Goal: Entertainment & Leisure: Consume media (video, audio)

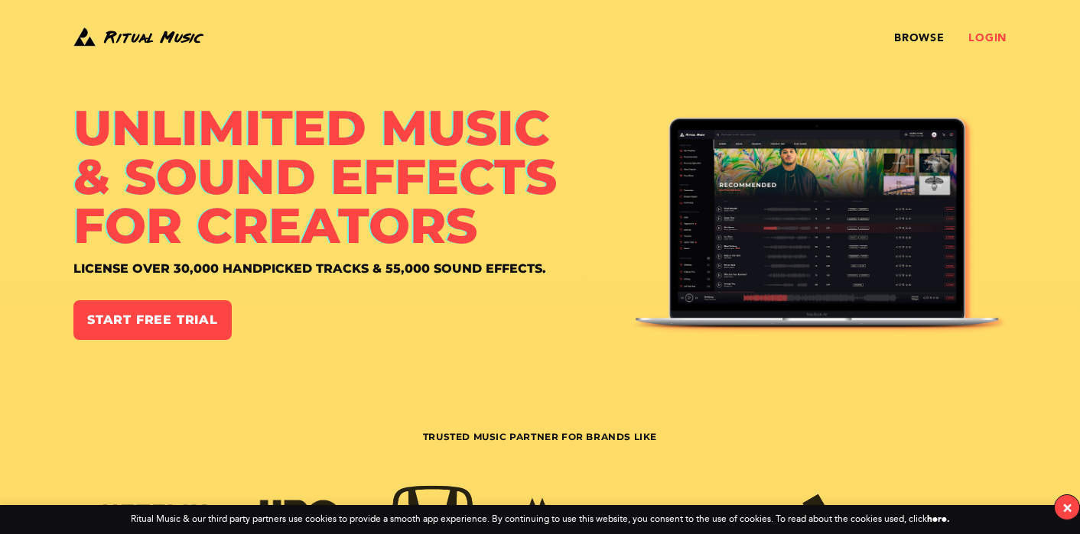
click at [987, 38] on link "Login" at bounding box center [987, 38] width 38 height 12
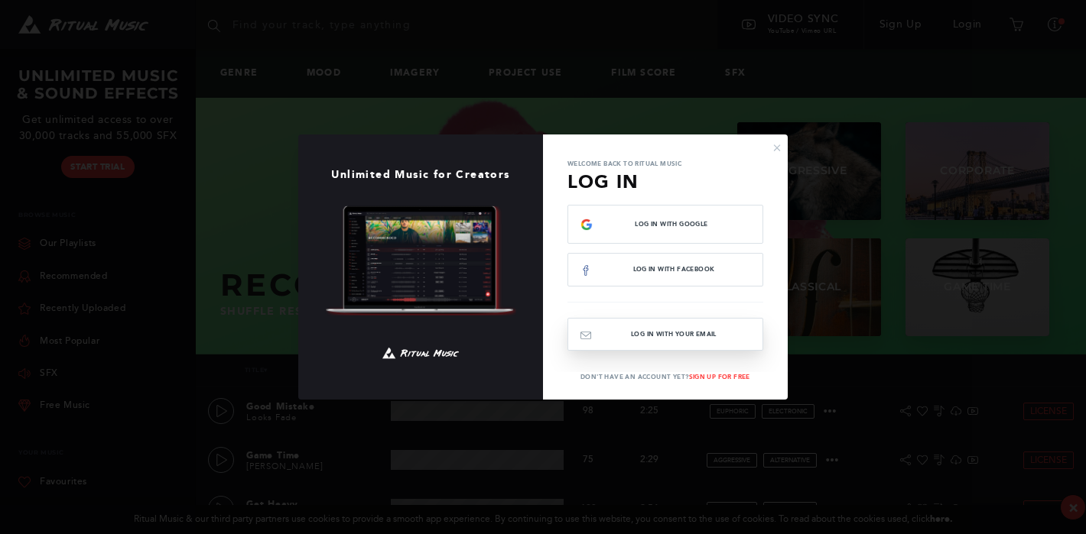
click at [643, 336] on button "Log In with your email" at bounding box center [665, 334] width 196 height 33
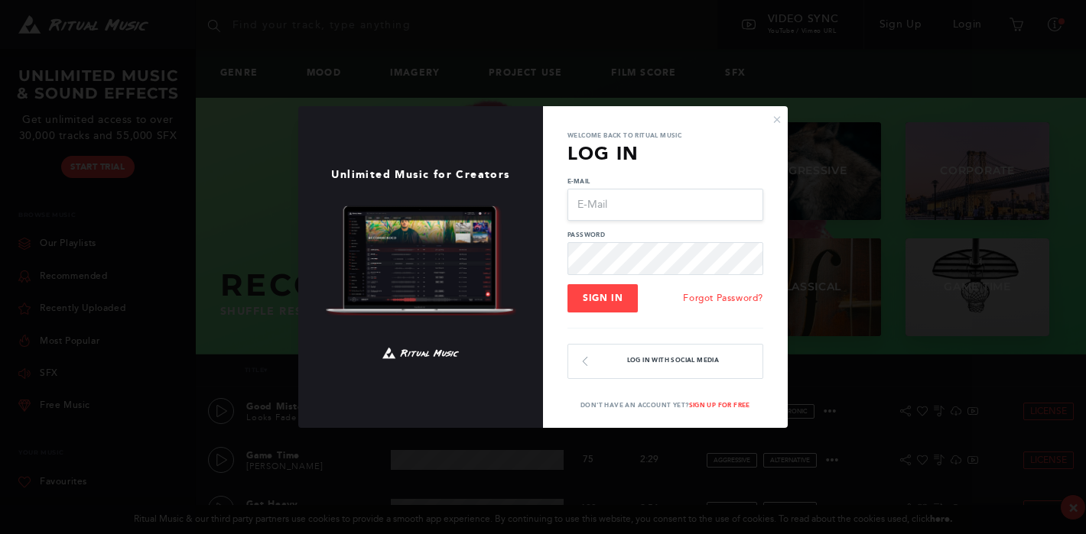
type input "outdoormikeb@gmail.com"
click at [602, 298] on button "Sign In" at bounding box center [602, 298] width 70 height 29
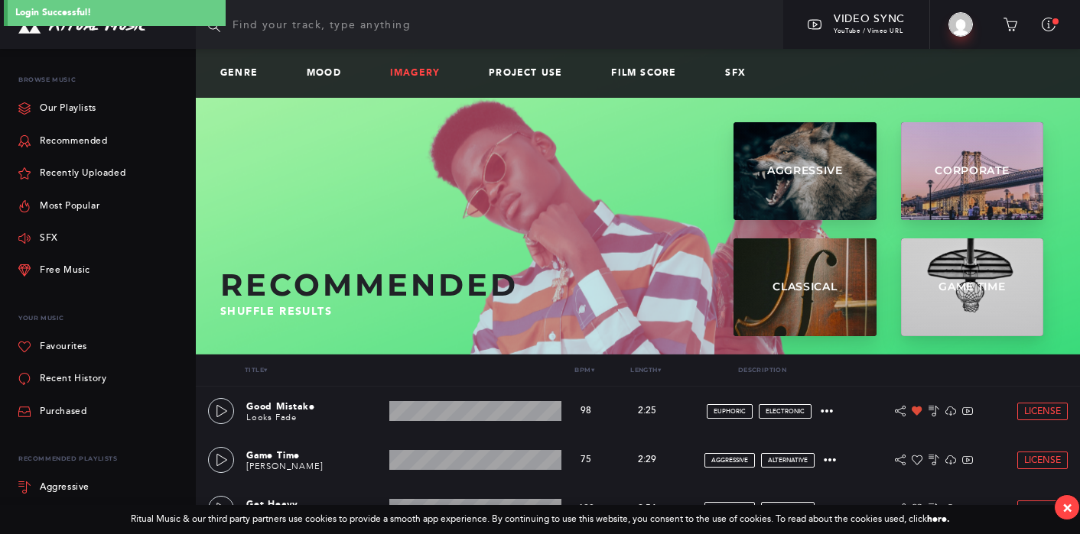
click at [421, 72] on link "Imagery" at bounding box center [421, 73] width 62 height 11
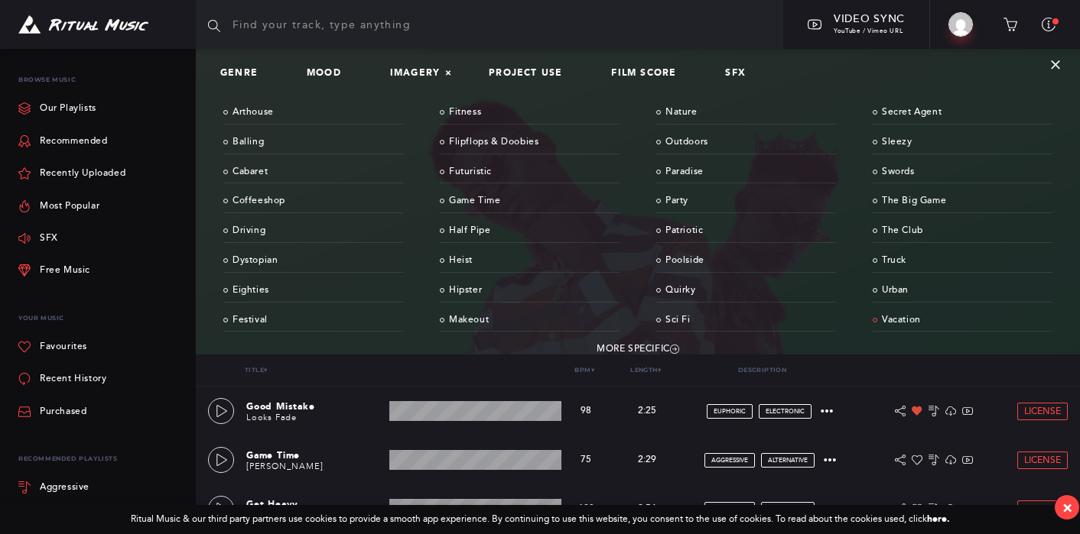
click at [921, 312] on link "Vacation" at bounding box center [962, 321] width 180 height 24
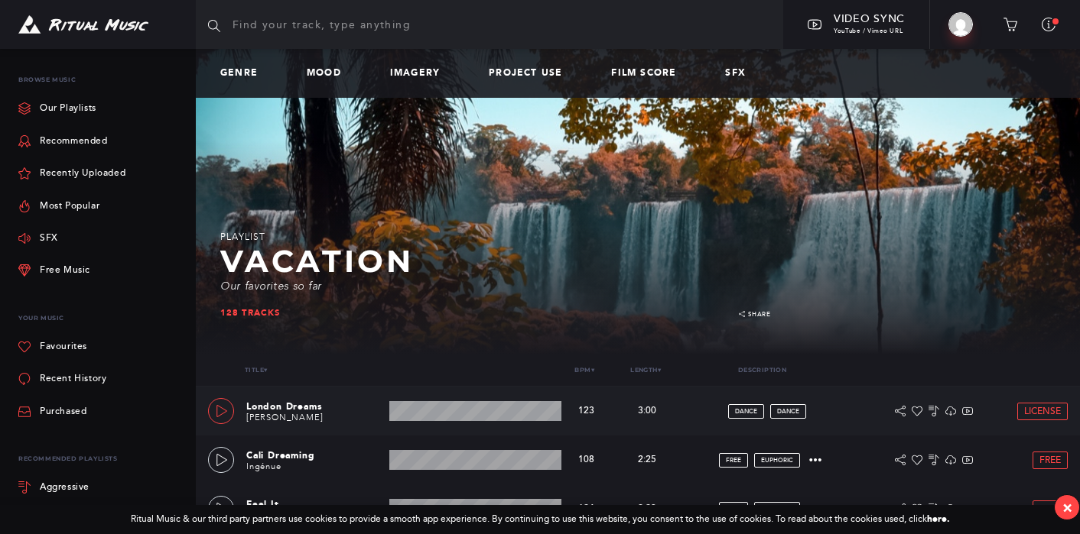
click at [219, 411] on icon at bounding box center [222, 411] width 12 height 12
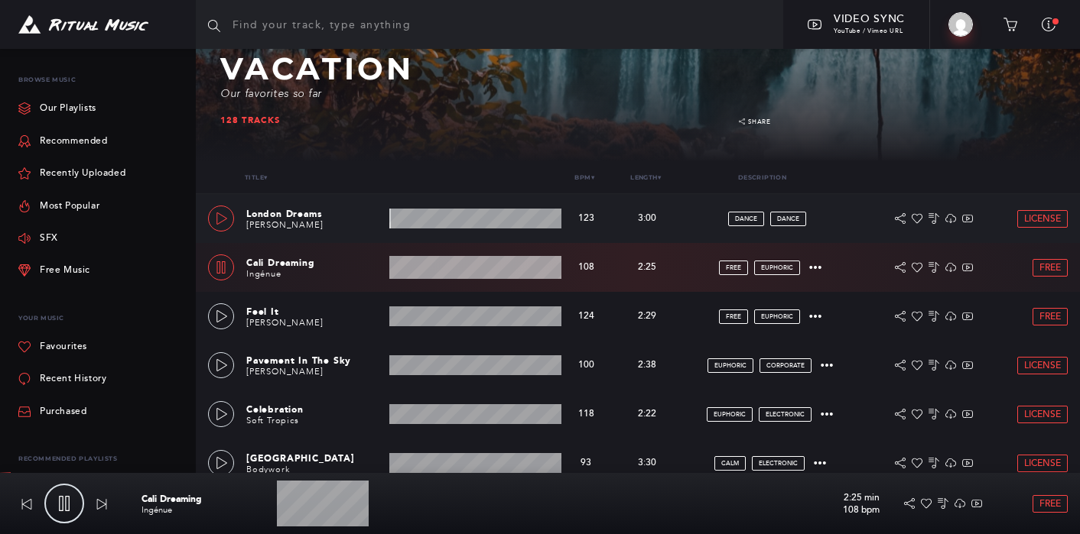
scroll to position [193, 0]
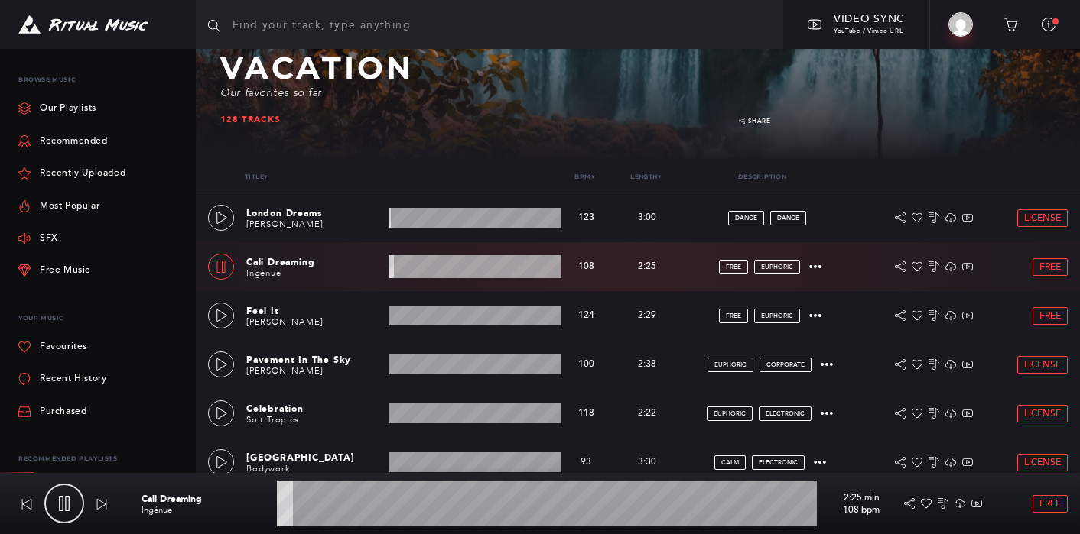
click at [437, 265] on wave at bounding box center [475, 266] width 172 height 23
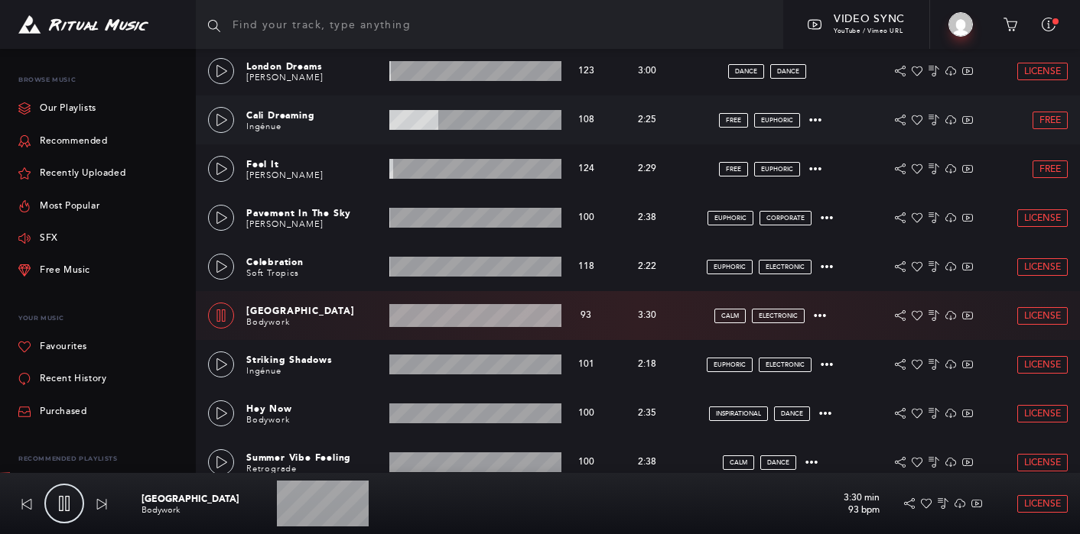
scroll to position [389, 0]
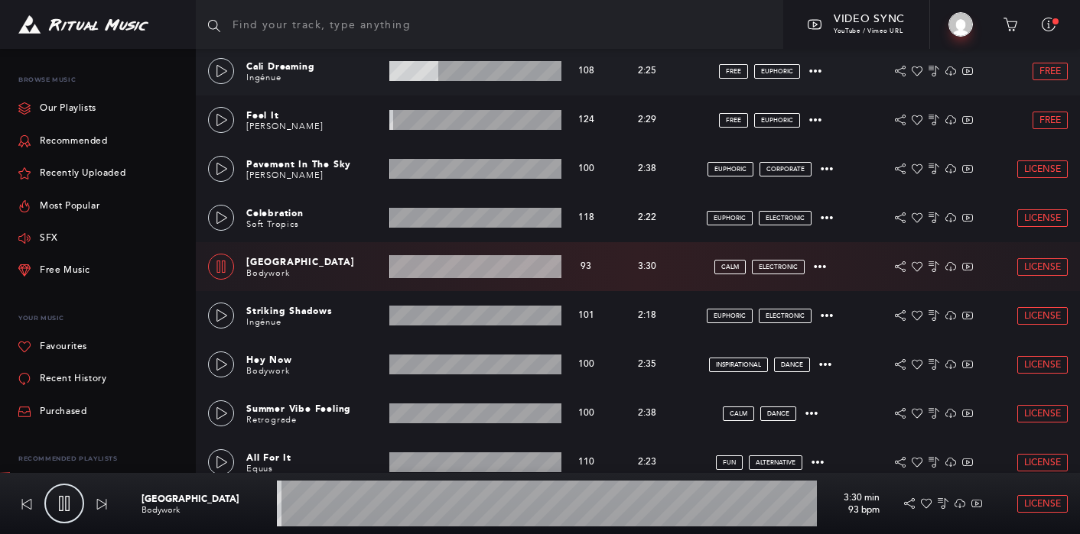
click at [226, 268] on icon at bounding box center [221, 267] width 12 height 12
type input "1.02"
